Goal: Navigation & Orientation: Find specific page/section

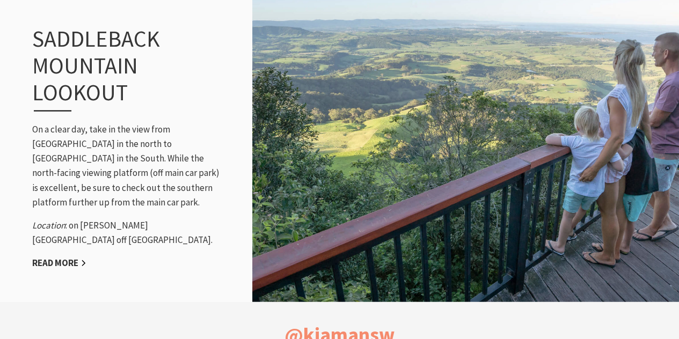
scroll to position [1143, 0]
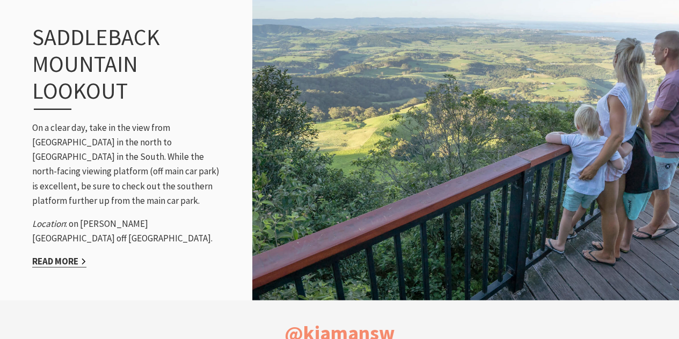
click at [61, 255] on link "Read More" at bounding box center [59, 261] width 54 height 12
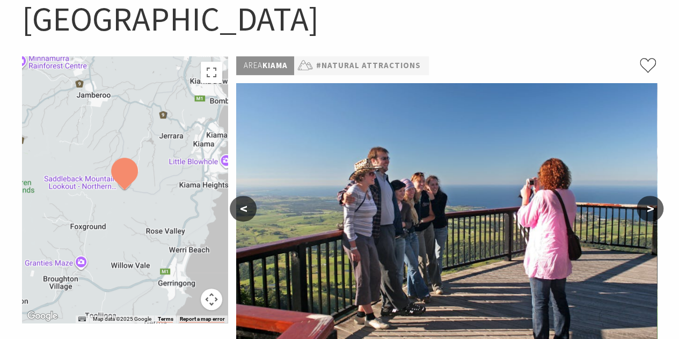
scroll to position [161, 0]
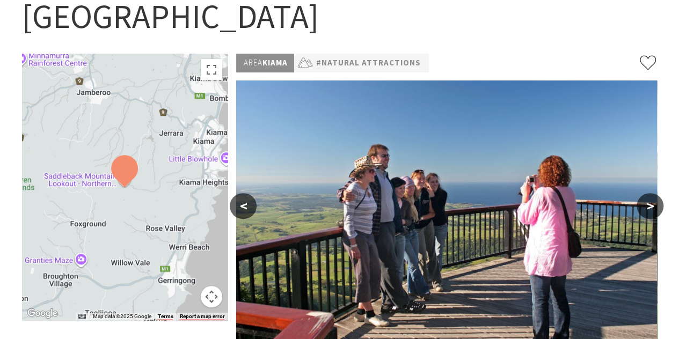
click at [658, 193] on button ">" at bounding box center [649, 206] width 27 height 26
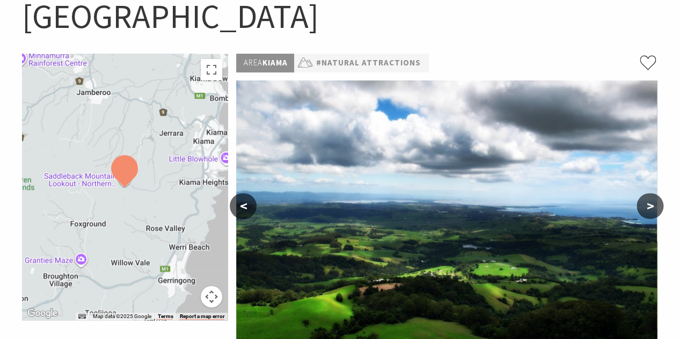
click at [658, 193] on button ">" at bounding box center [649, 206] width 27 height 26
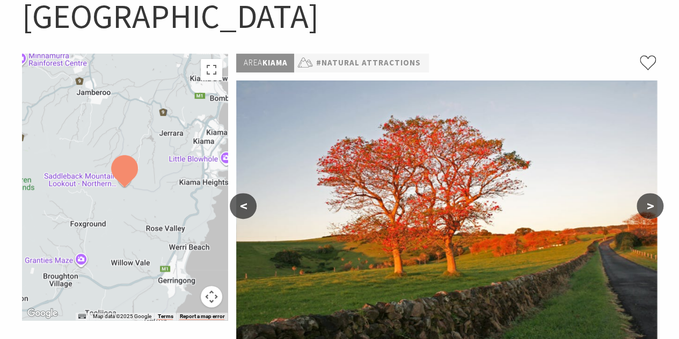
click at [658, 193] on button ">" at bounding box center [649, 206] width 27 height 26
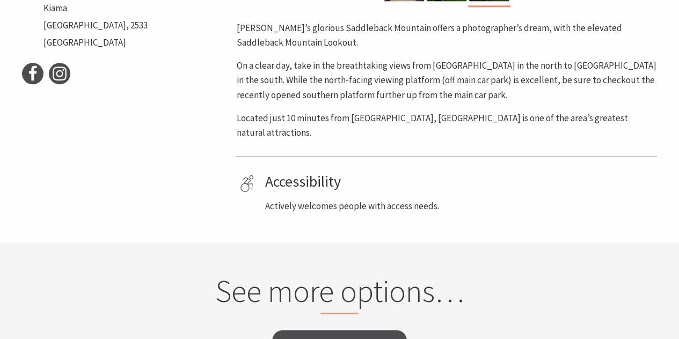
scroll to position [564, 0]
